Goal: Navigation & Orientation: Understand site structure

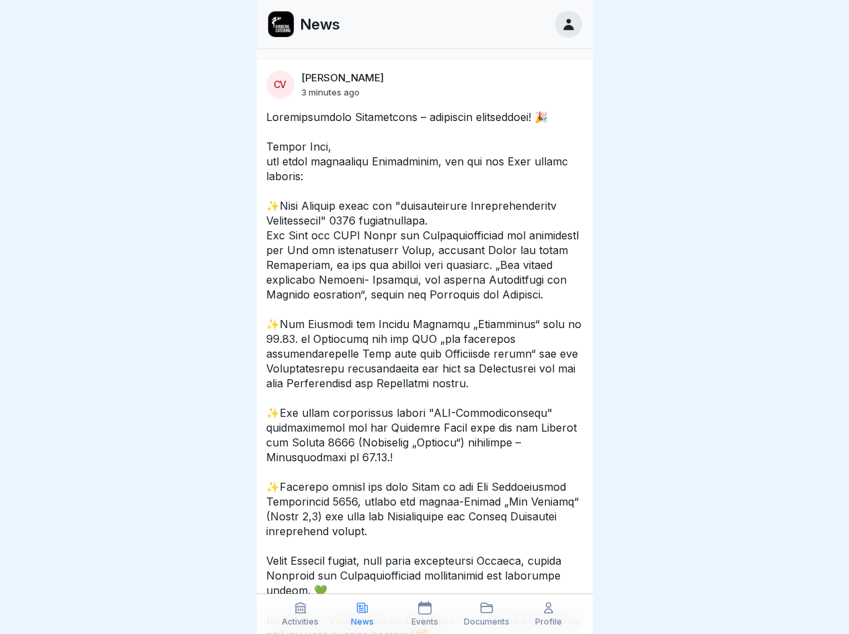
click at [300, 614] on icon at bounding box center [300, 607] width 13 height 13
click at [362, 614] on icon at bounding box center [362, 607] width 13 height 13
click at [424, 614] on icon at bounding box center [424, 607] width 13 height 13
click at [487, 614] on icon at bounding box center [486, 607] width 13 height 13
click at [548, 614] on icon at bounding box center [548, 607] width 13 height 13
